Goal: Information Seeking & Learning: Check status

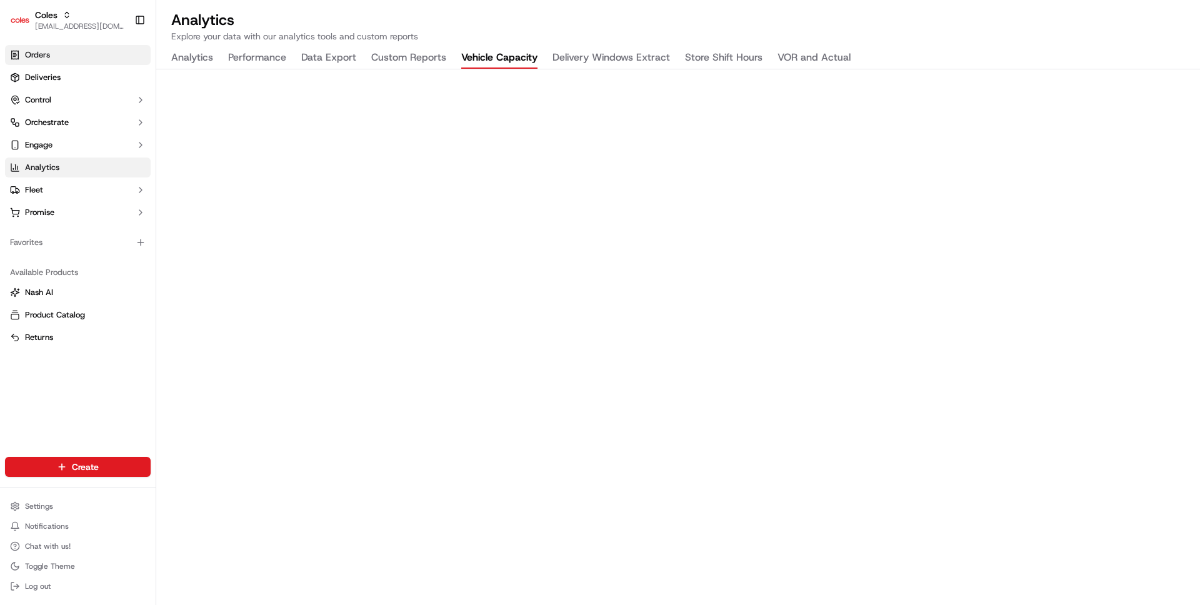
click at [71, 54] on link "Orders" at bounding box center [78, 55] width 146 height 20
click at [67, 75] on link "Deliveries" at bounding box center [78, 78] width 146 height 20
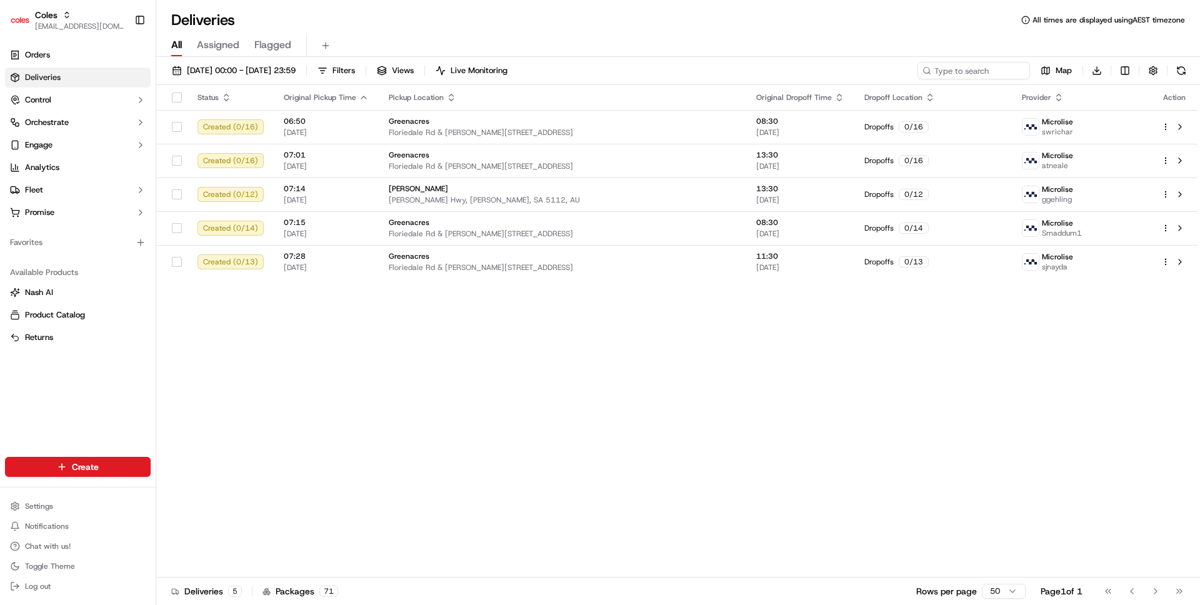
click at [986, 81] on div "17/09/2025 00:00 - 17/09/2025 23:59 Filters Views Live Monitoring Map Download" at bounding box center [678, 73] width 1044 height 23
click at [986, 73] on input at bounding box center [955, 71] width 150 height 18
paste input "job_E8RxGx3LnUo6NUjib9k4L6"
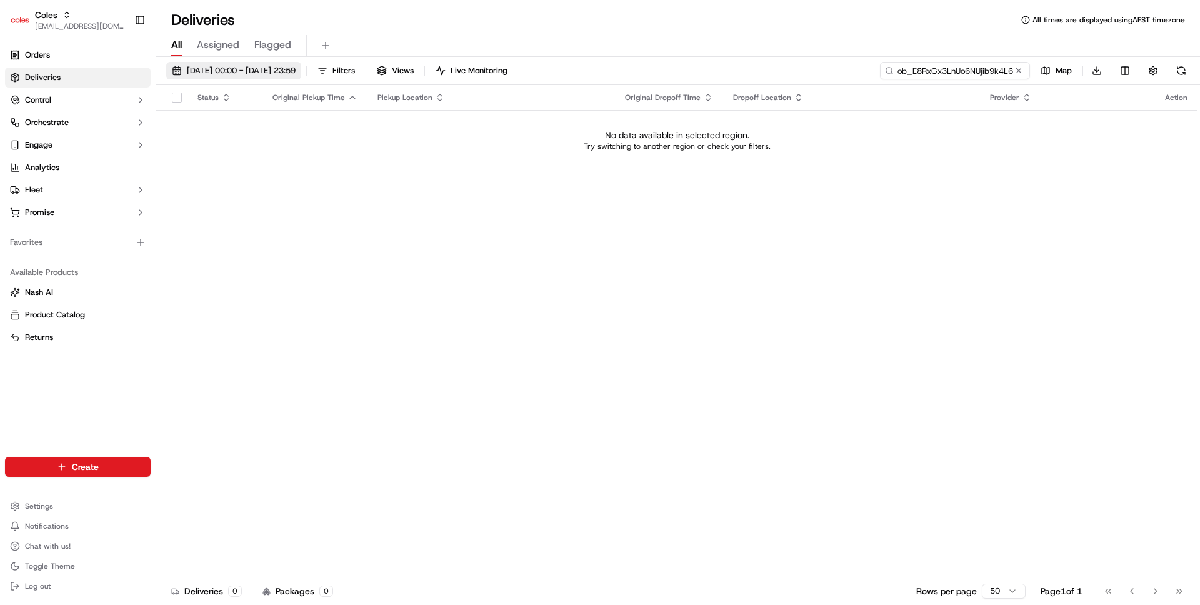
type input "job_E8RxGx3LnUo6NUjib9k4L6"
click at [262, 62] on button "17/09/2025 00:00 - 17/09/2025 23:59" at bounding box center [233, 71] width 135 height 18
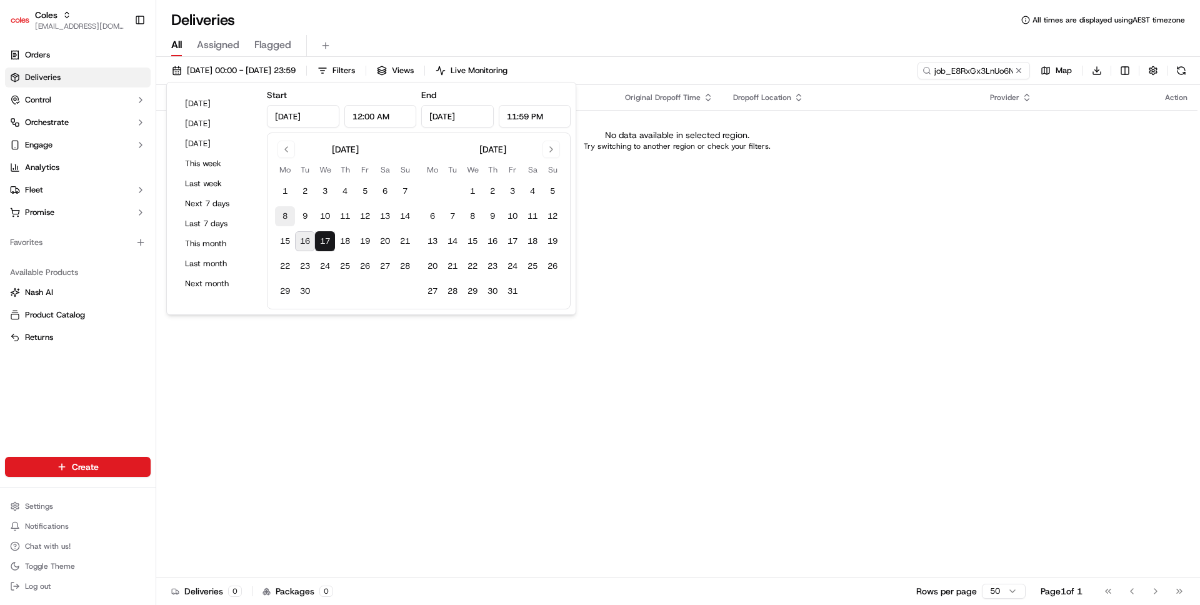
click at [289, 219] on button "8" at bounding box center [285, 216] width 20 height 20
type input "Sep 8, 2025"
click at [328, 246] on button "17" at bounding box center [325, 241] width 20 height 20
type input "Sep 17, 2025"
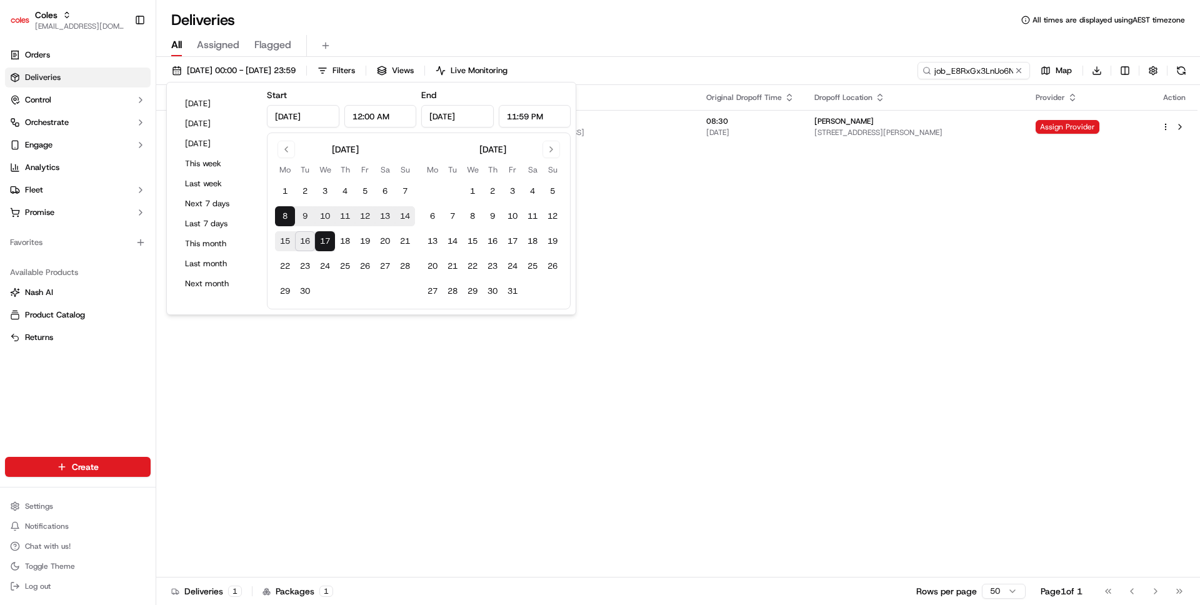
click at [758, 265] on div "Status Original Pickup Time Pickup Location Original Dropoff Time Dropoff Locat…" at bounding box center [676, 331] width 1041 height 493
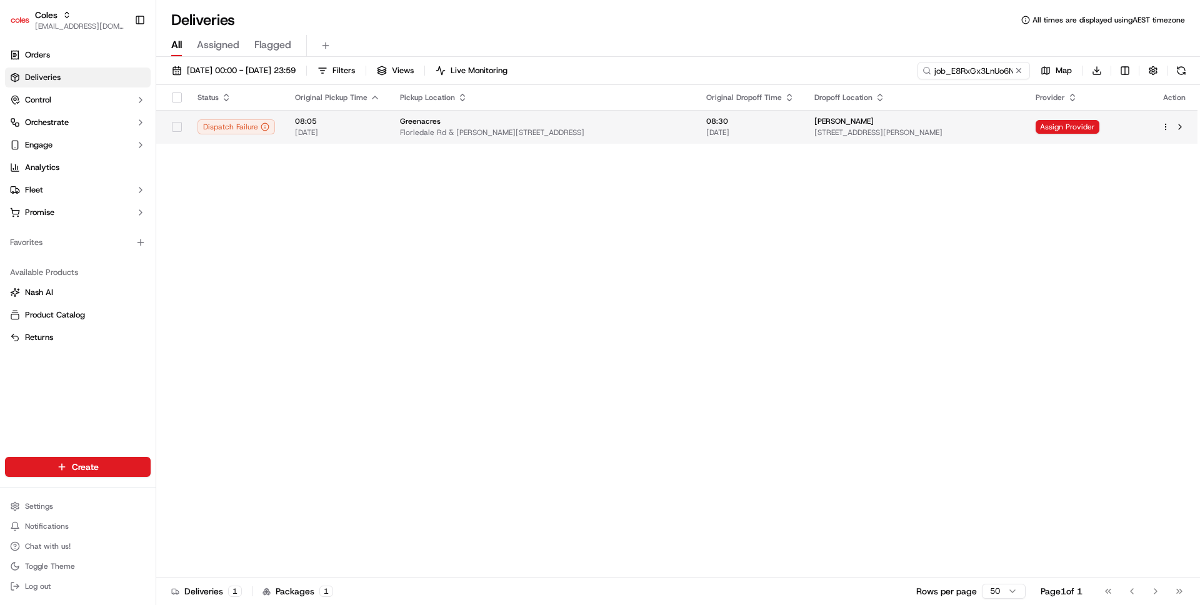
click at [175, 128] on button "button" at bounding box center [177, 127] width 10 height 10
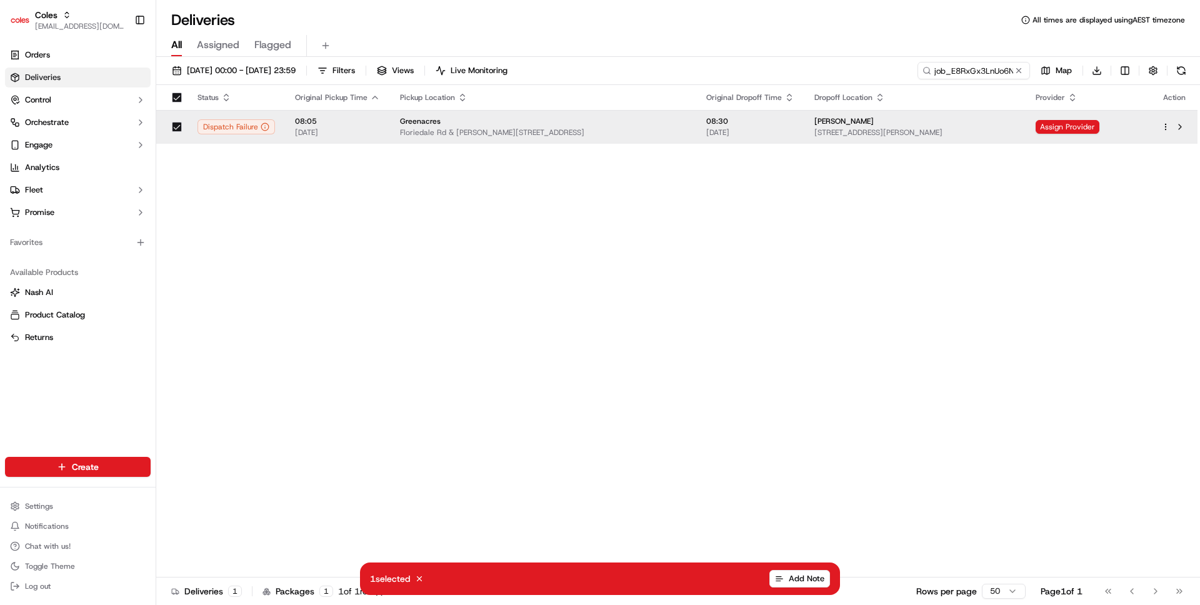
click at [1160, 126] on td at bounding box center [1174, 127] width 46 height 34
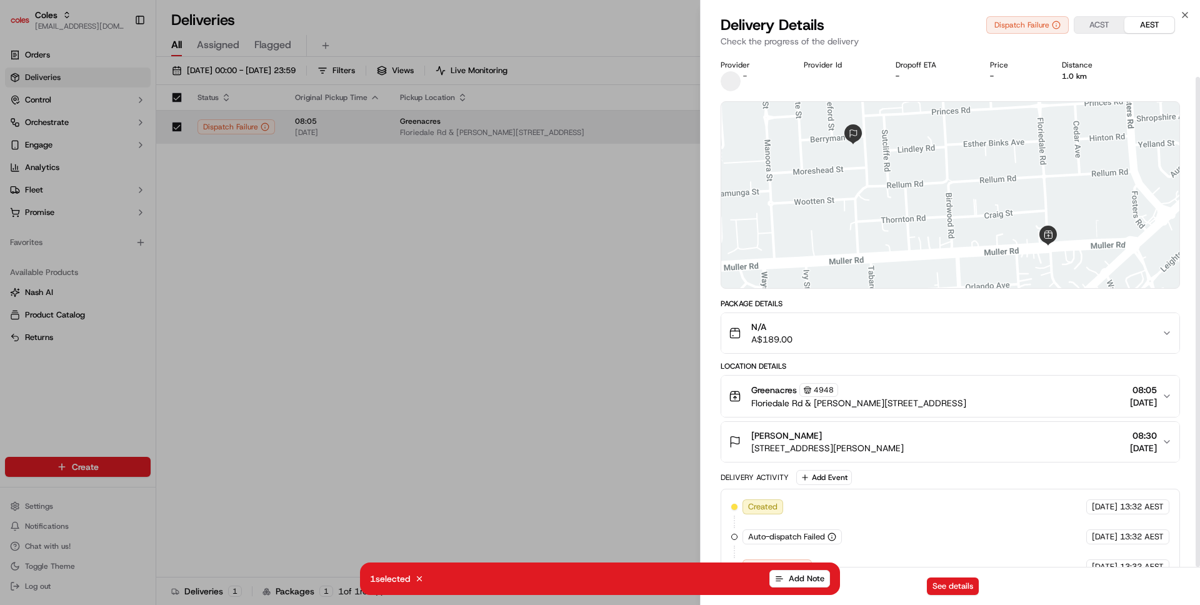
scroll to position [26, 0]
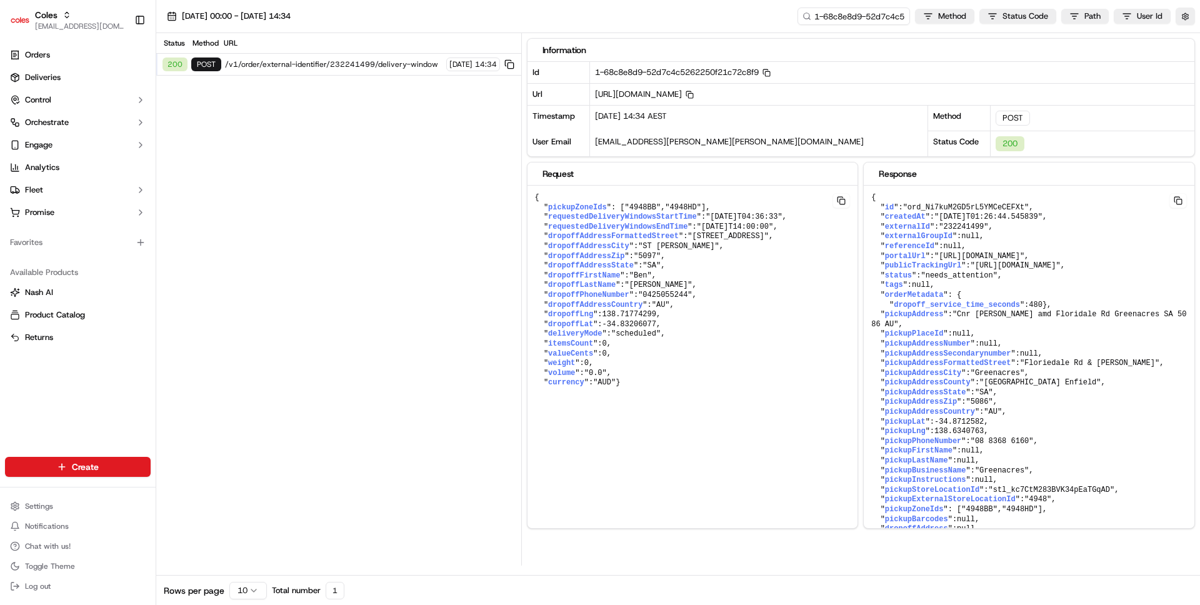
click at [333, 59] on div "200 POST /v1/order/external-identifier/232241499/delivery-window 16/09/2025 14:…" at bounding box center [338, 65] width 365 height 22
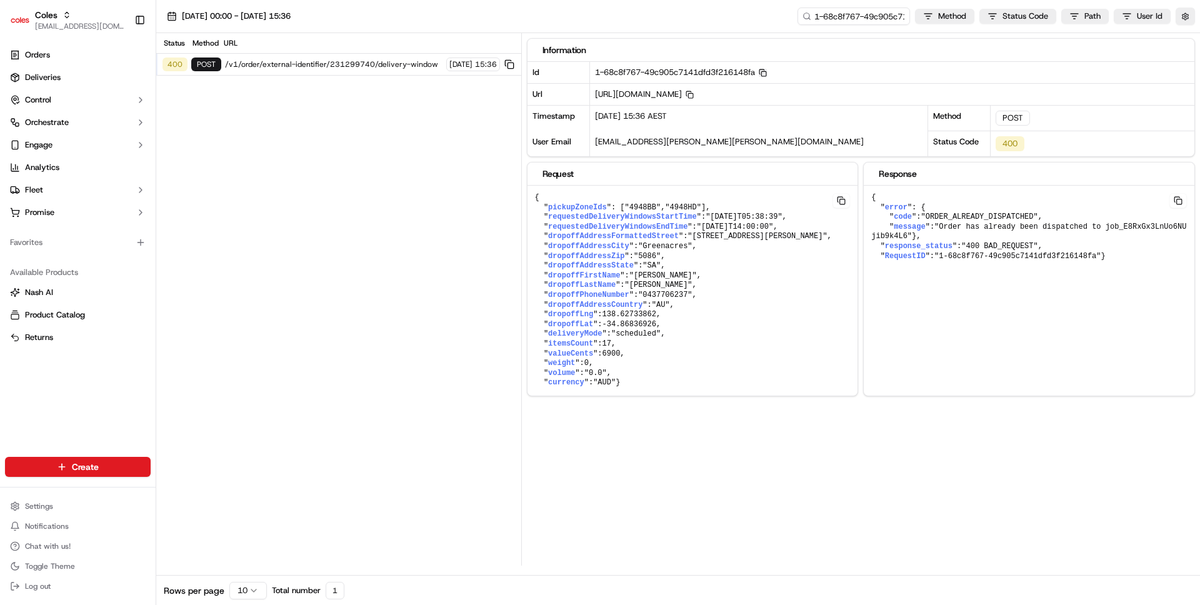
click at [767, 73] on icon "button" at bounding box center [763, 73] width 8 height 8
click at [94, 64] on link "Orders" at bounding box center [78, 55] width 146 height 20
click at [349, 68] on span "/v1/order/external-identifier/231299740/delivery-window" at bounding box center [334, 64] width 218 height 10
copy span "231299740"
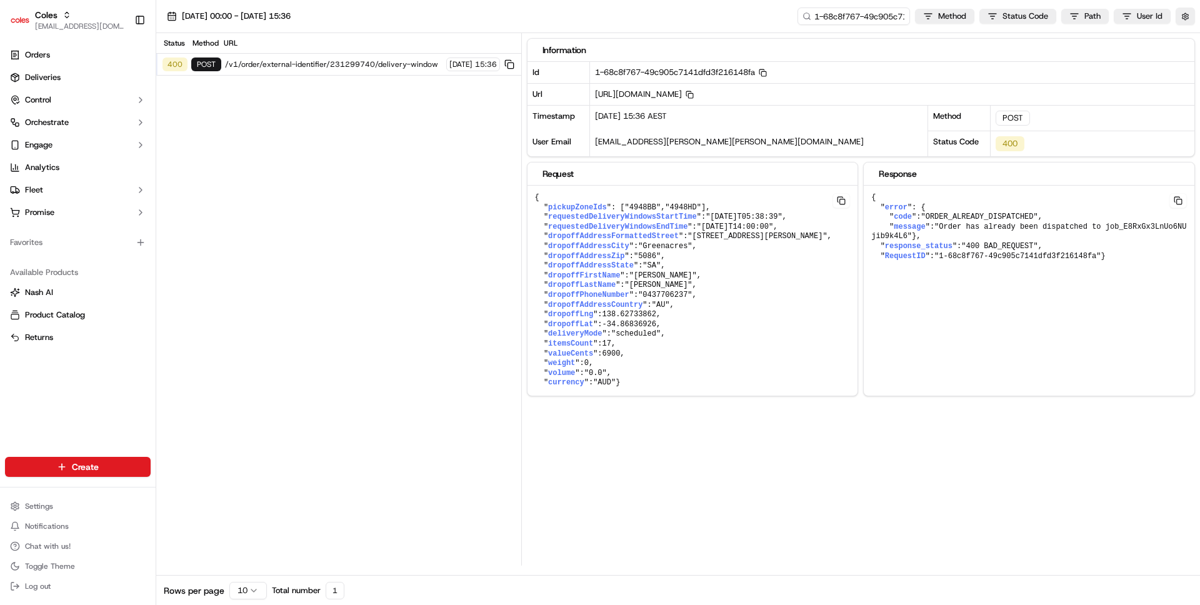
click at [74, 88] on ul "Orders Deliveries Control Orchestrate Engage Analytics Fleet Promise" at bounding box center [78, 134] width 146 height 178
click at [75, 78] on link "Deliveries" at bounding box center [78, 78] width 146 height 20
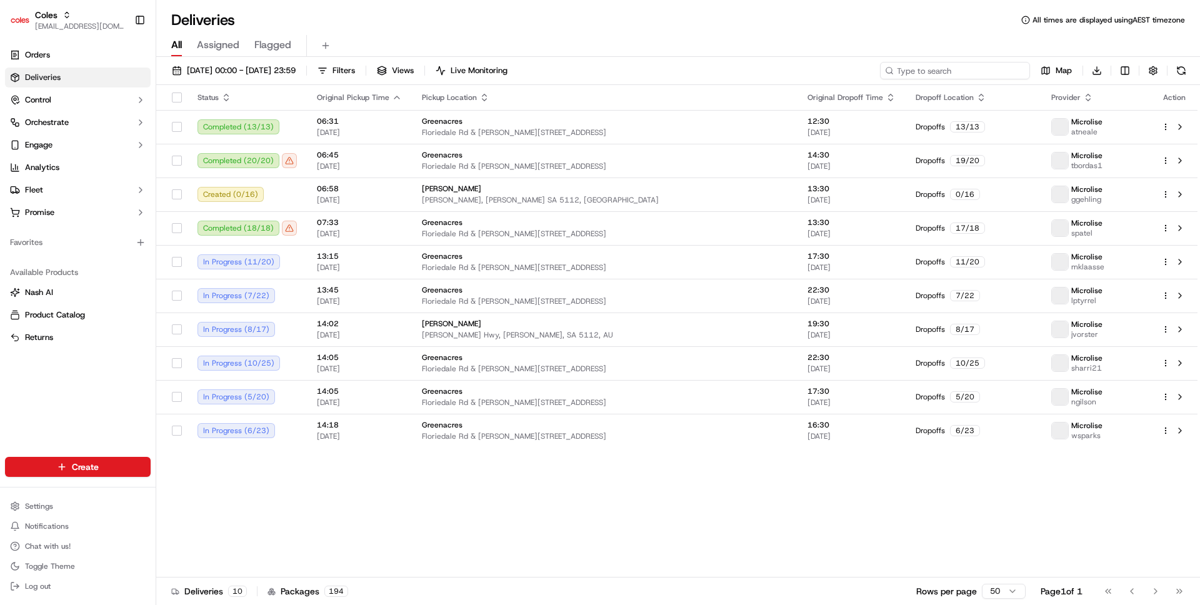
click at [984, 73] on input at bounding box center [955, 71] width 150 height 18
paste input "231299740"
type input "231299740"
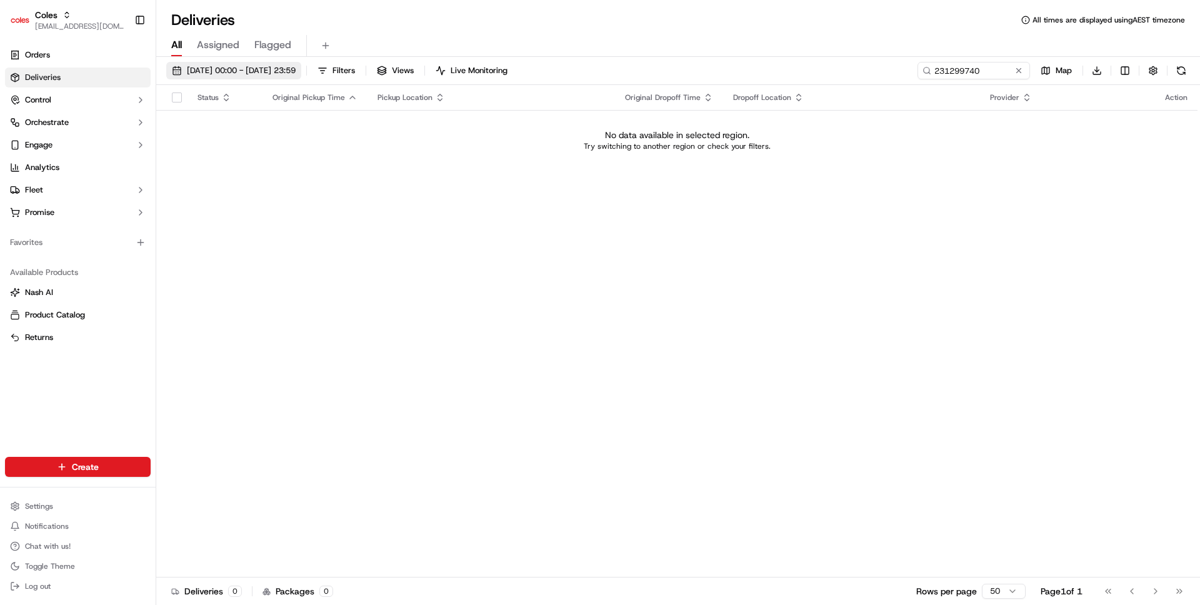
click at [296, 68] on span "16/09/2025 00:00 - 16/09/2025 23:59" at bounding box center [241, 70] width 109 height 11
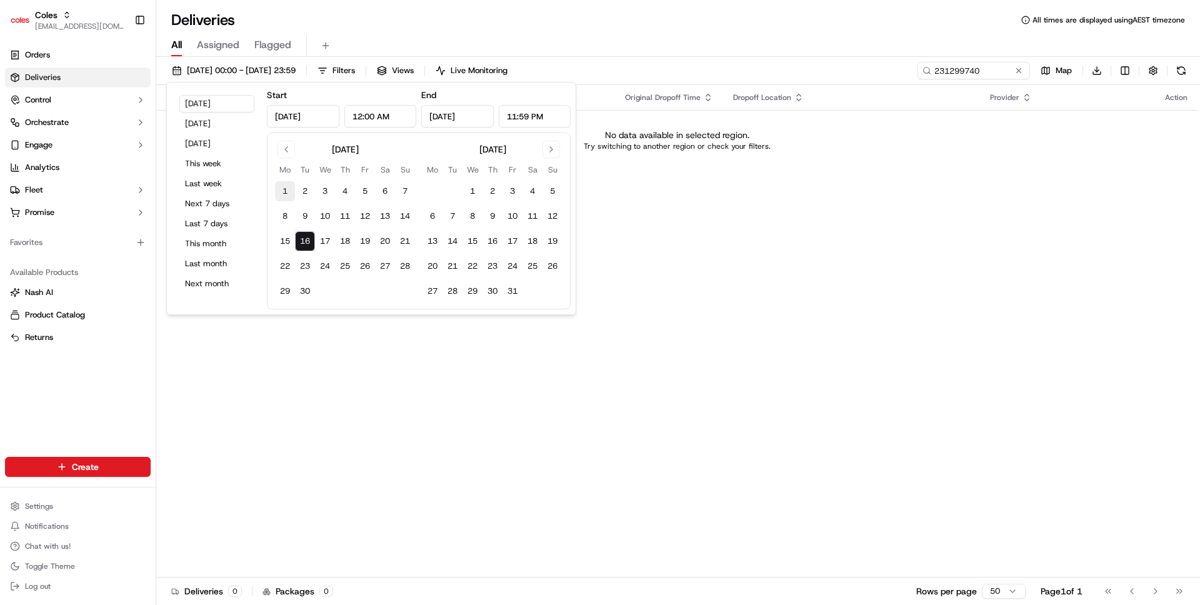
click at [283, 189] on button "1" at bounding box center [285, 191] width 20 height 20
type input "Sep 1, 2025"
click at [305, 253] on tbody "1 2 3 4 5 6 7 8 9 10 11 12 13 14 15 16 17 18 19 20 21 22 23 24 25 26 27 28 29 30" at bounding box center [345, 238] width 140 height 125
click at [308, 237] on button "16" at bounding box center [305, 241] width 20 height 20
type input "Sep 16, 2025"
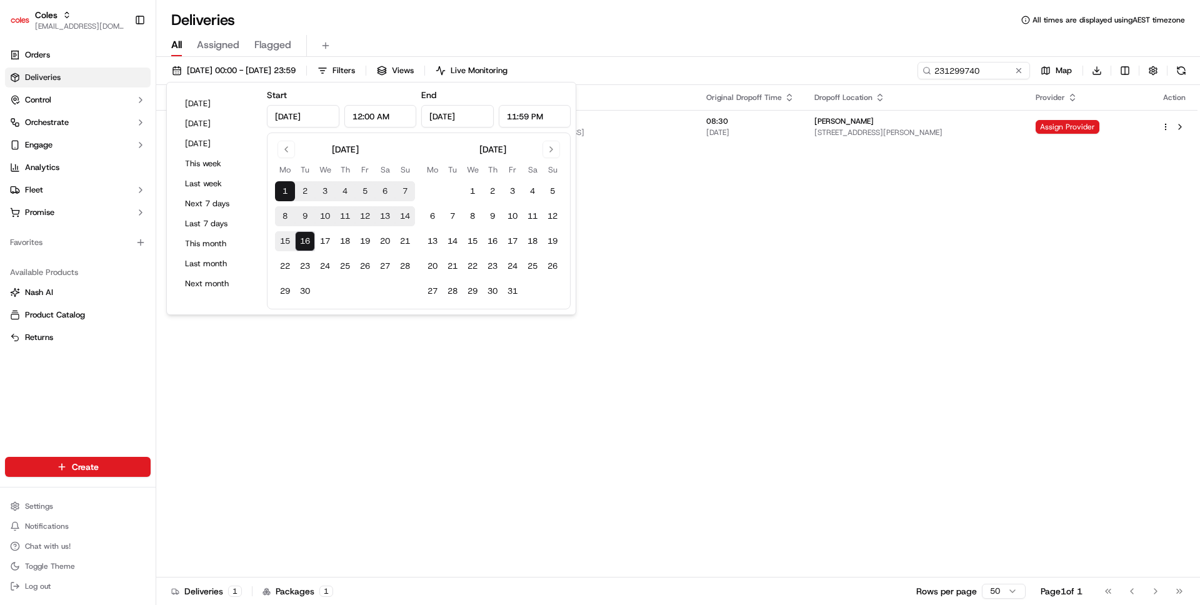
click at [778, 66] on div "01/09/2025 00:00 - 16/09/2025 23:59 Filters Views Live Monitoring 231299740 Map…" at bounding box center [678, 73] width 1044 height 23
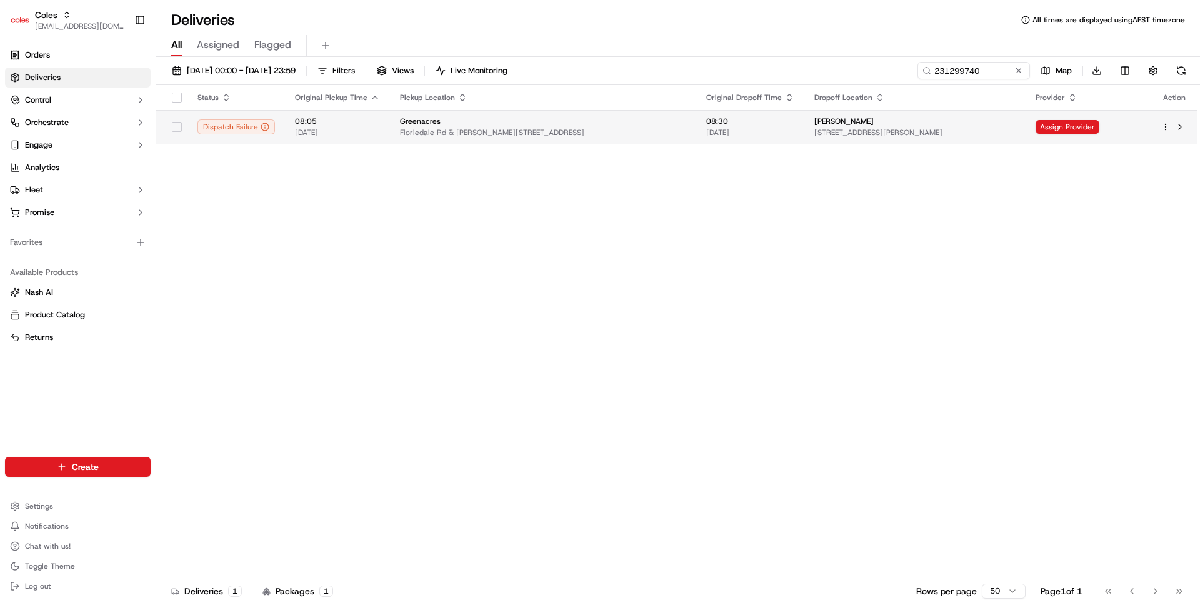
click at [712, 138] on span "[DATE]" at bounding box center [750, 133] width 88 height 10
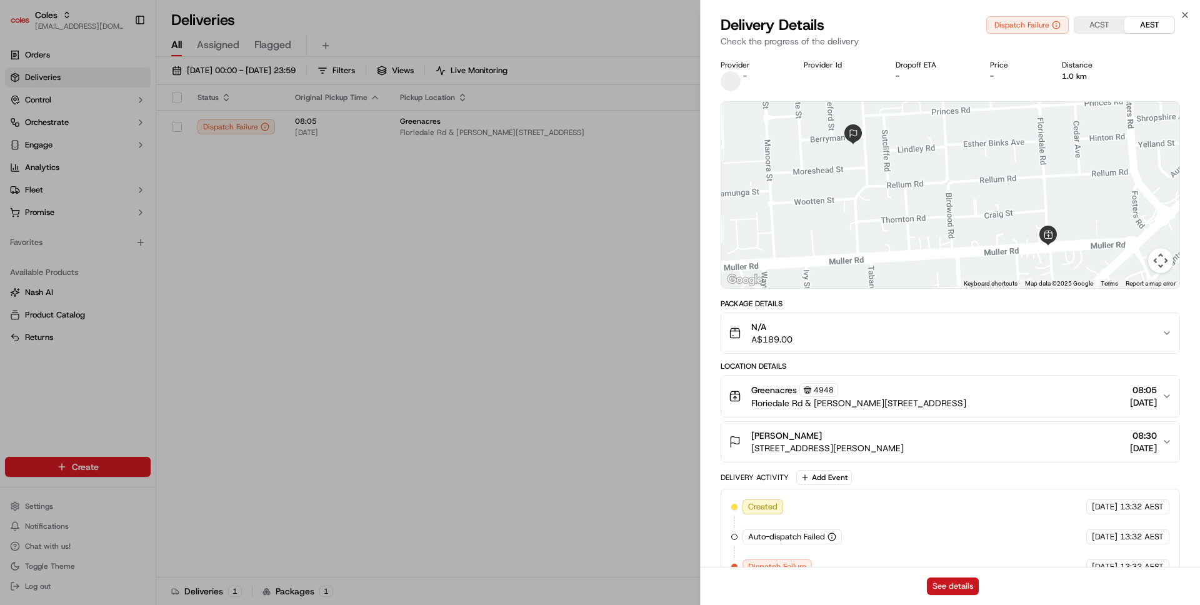
click at [942, 583] on button "See details" at bounding box center [953, 587] width 52 height 18
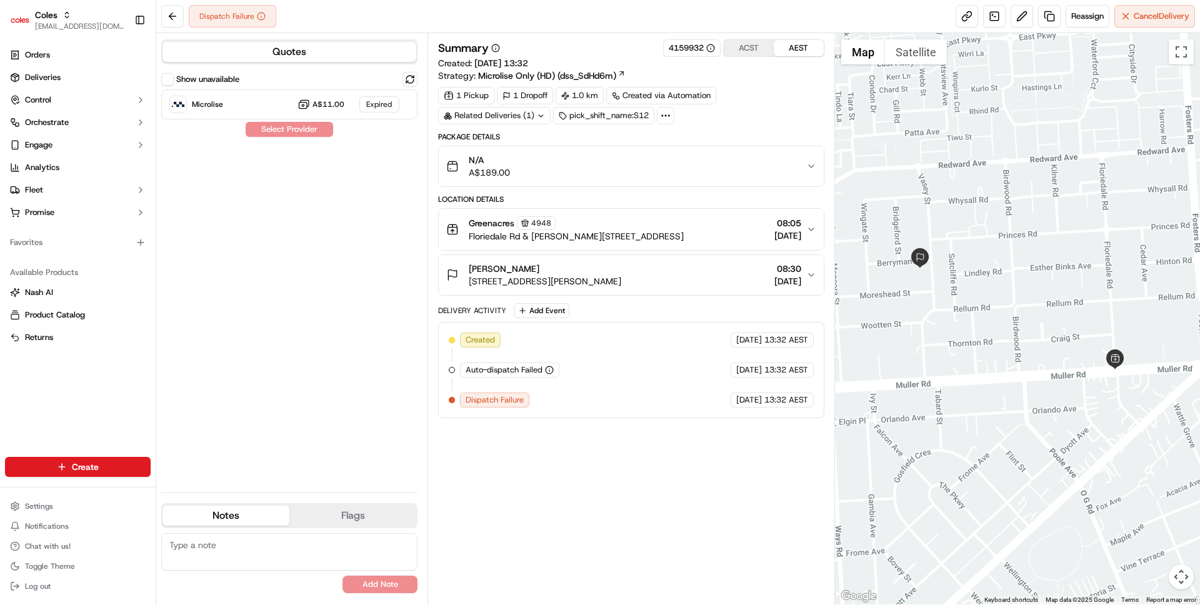
click at [668, 114] on icon at bounding box center [665, 115] width 11 height 11
click at [1020, 21] on button at bounding box center [1022, 16] width 23 height 23
click at [481, 453] on div "Summary 4159932 ACST AEST Created: [DATE] 13:32 Strategy: Microlise Only (HD) (…" at bounding box center [631, 318] width 386 height 559
